Goal: Information Seeking & Learning: Find specific page/section

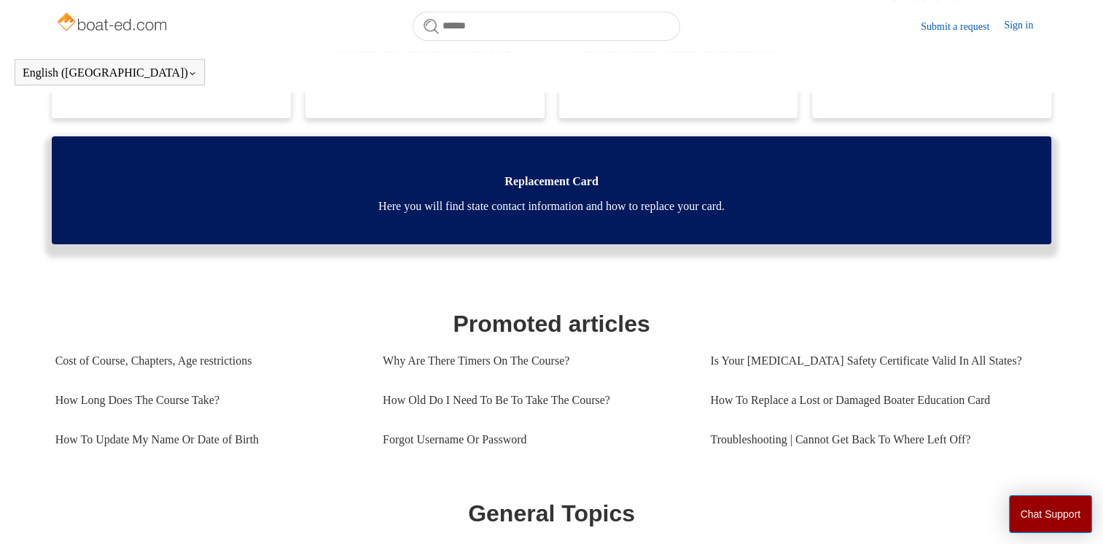
scroll to position [397, 0]
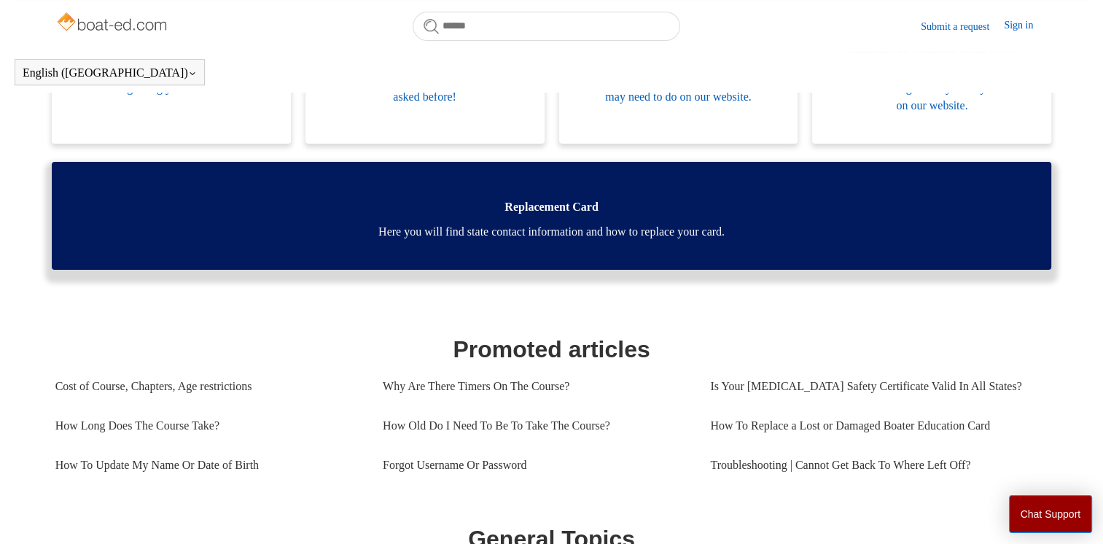
click at [595, 224] on span "Here you will find state contact information and how to replace your card." at bounding box center [552, 231] width 957 height 17
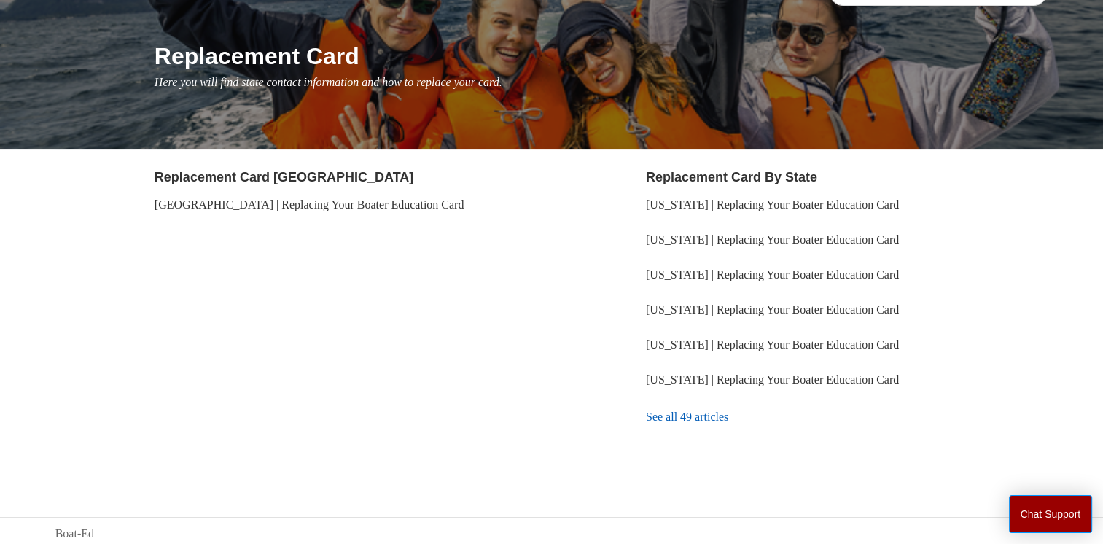
scroll to position [157, 0]
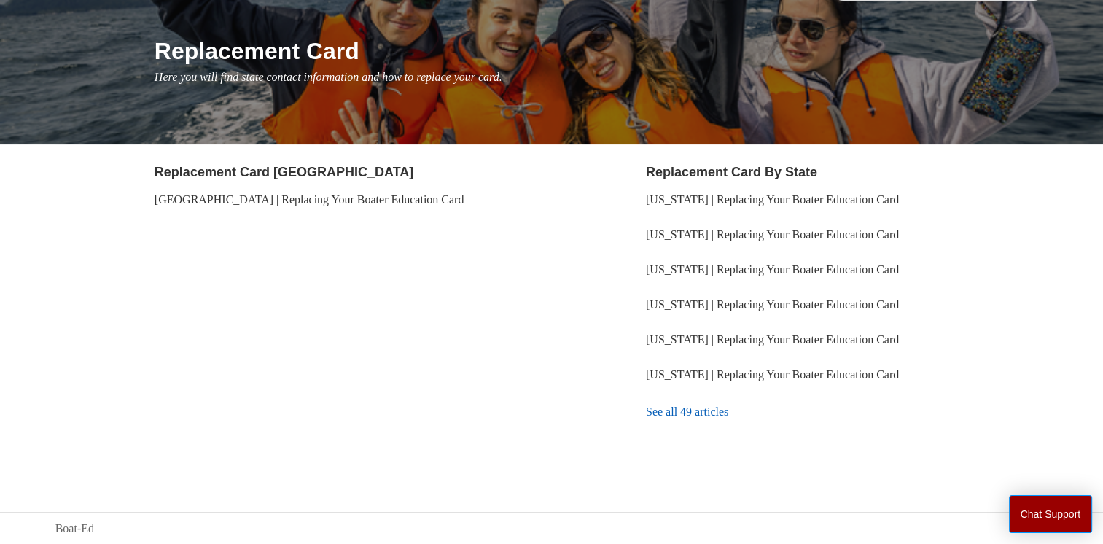
click at [692, 413] on link "See all 49 articles" at bounding box center [847, 411] width 402 height 39
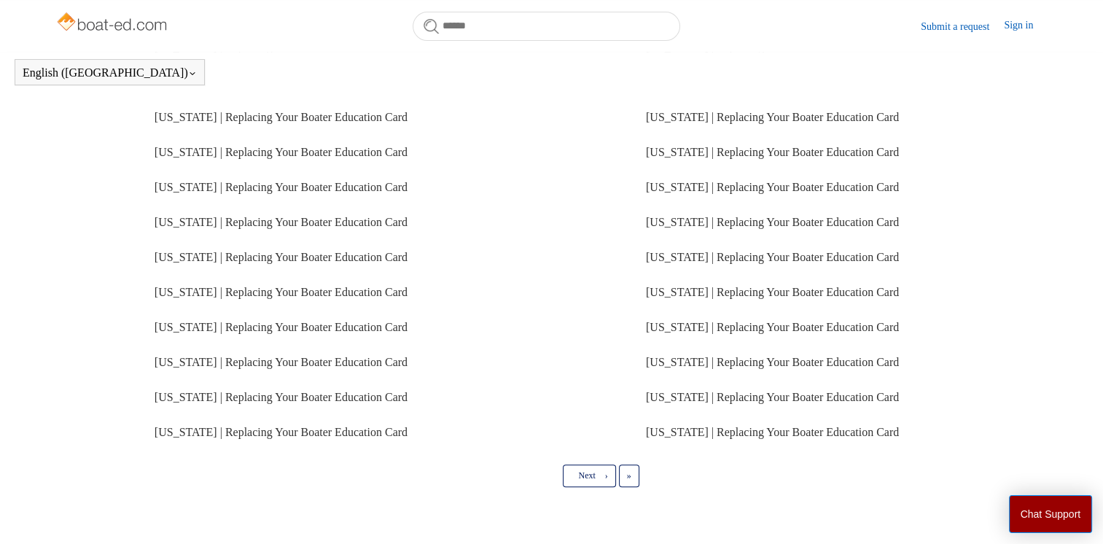
scroll to position [324, 0]
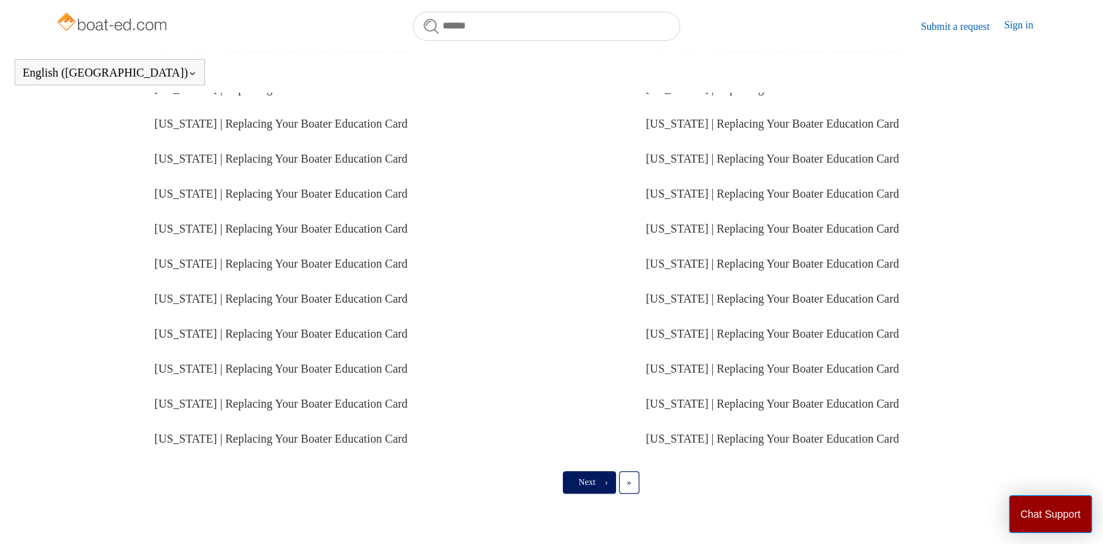
click at [605, 486] on span "›" at bounding box center [606, 482] width 3 height 10
